Goal: Task Accomplishment & Management: Manage account settings

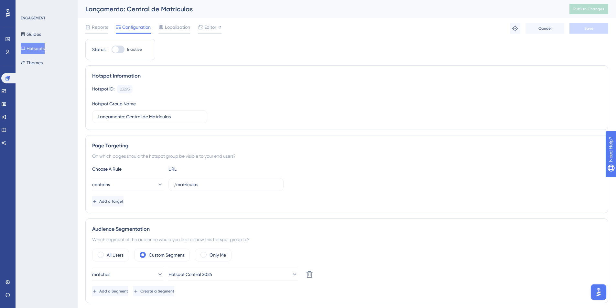
click at [117, 48] on div at bounding box center [115, 49] width 6 height 6
click at [112, 49] on input "Inactive" at bounding box center [111, 49] width 0 height 0
checkbox input "true"
click at [590, 30] on span "Save" at bounding box center [588, 28] width 9 height 5
click at [597, 12] on button "Publish Changes" at bounding box center [588, 9] width 39 height 10
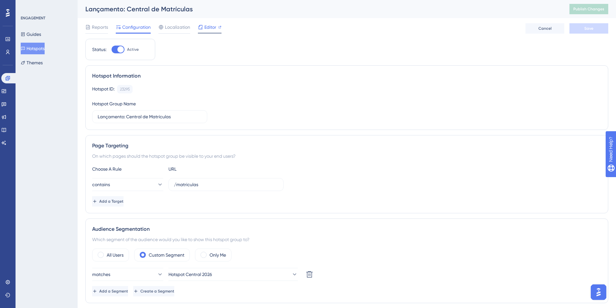
click at [205, 28] on span "Editor" at bounding box center [210, 27] width 12 height 8
click at [291, 54] on div "Status: Active Hotspot Information Hotspot ID: 23295 Copy Hotspot Group Name La…" at bounding box center [346, 273] width 523 height 469
